Goal: Task Accomplishment & Management: Use online tool/utility

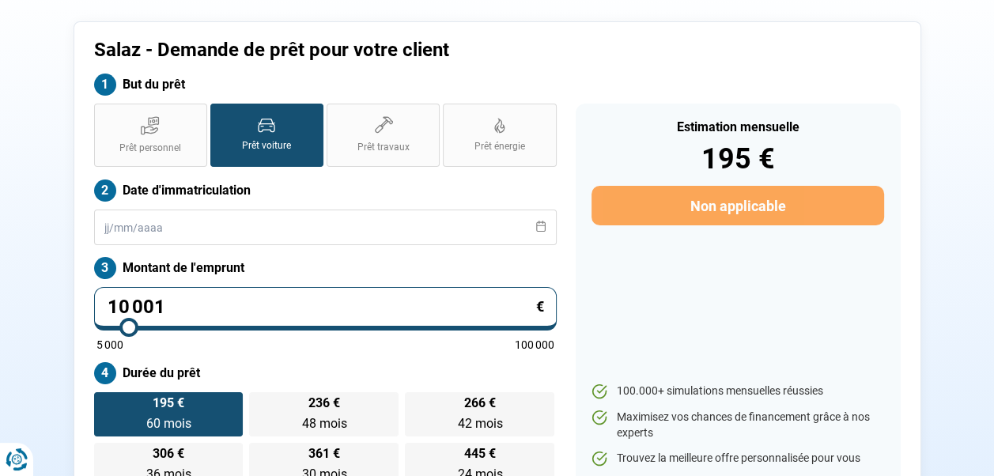
click at [297, 301] on input "10 001" at bounding box center [325, 308] width 463 height 43
click at [301, 301] on input "10 001" at bounding box center [325, 308] width 463 height 43
click at [190, 305] on input "10 001" at bounding box center [325, 308] width 463 height 43
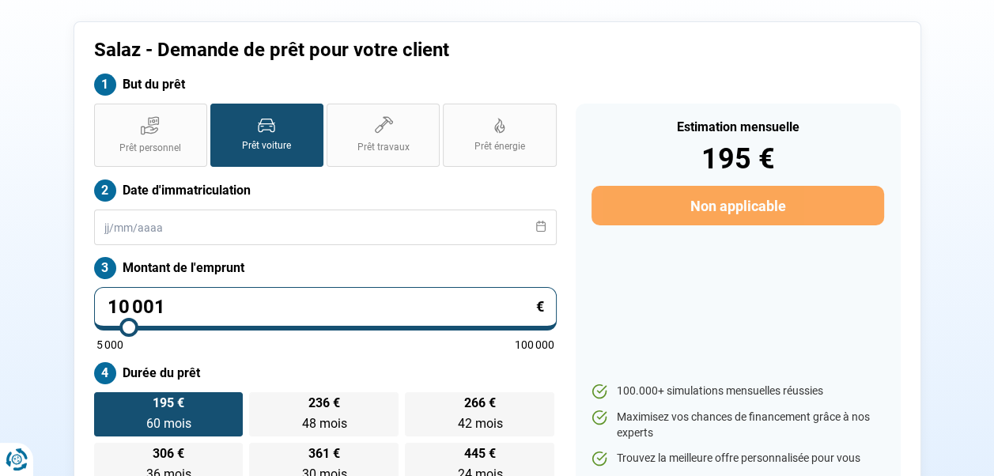
click at [190, 305] on input "10 001" at bounding box center [325, 308] width 463 height 43
drag, startPoint x: 164, startPoint y: 303, endPoint x: 21, endPoint y: 303, distance: 143.9
click at [24, 304] on section "Salaz - Demande de prêt pour votre client But du prêt Prêt personnel Prêt voitu…" at bounding box center [497, 263] width 994 height 584
type input "3"
type input "5000"
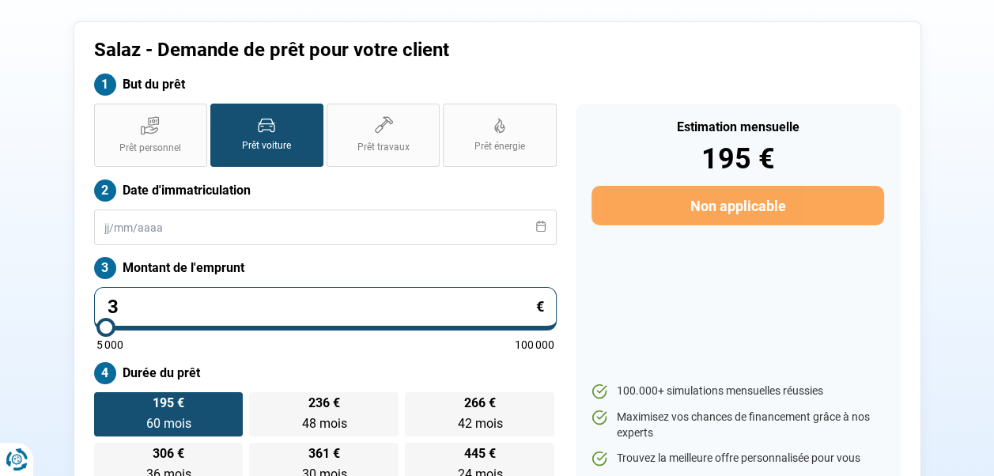
type input "35"
type input "5000"
type input "350"
type input "5000"
type input "3 500"
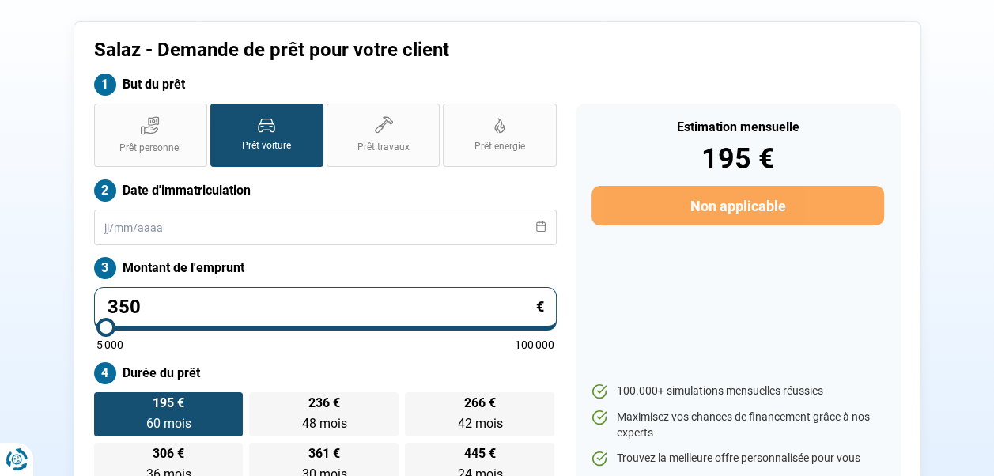
type input "5000"
type input "35 000"
type input "35000"
type input "35 000"
click at [705, 264] on div "Estimation mensuelle 682 € Non applicable 100.000+ simulations mensuelles réuss…" at bounding box center [738, 296] width 325 height 384
